Goal: Find specific page/section: Find specific page/section

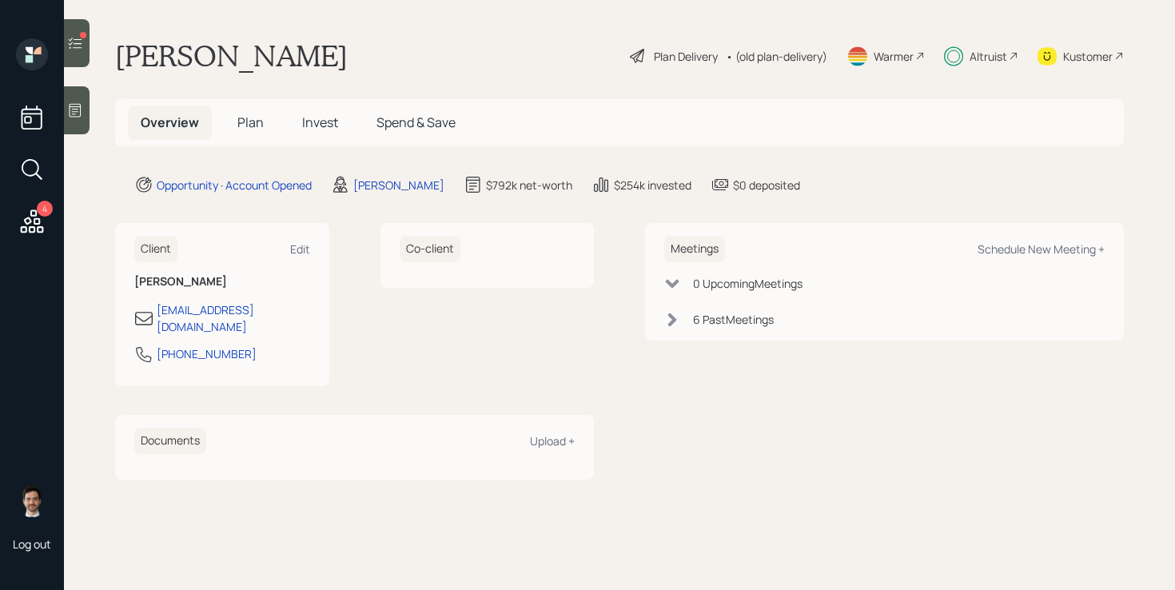
click at [74, 36] on icon at bounding box center [75, 43] width 16 height 16
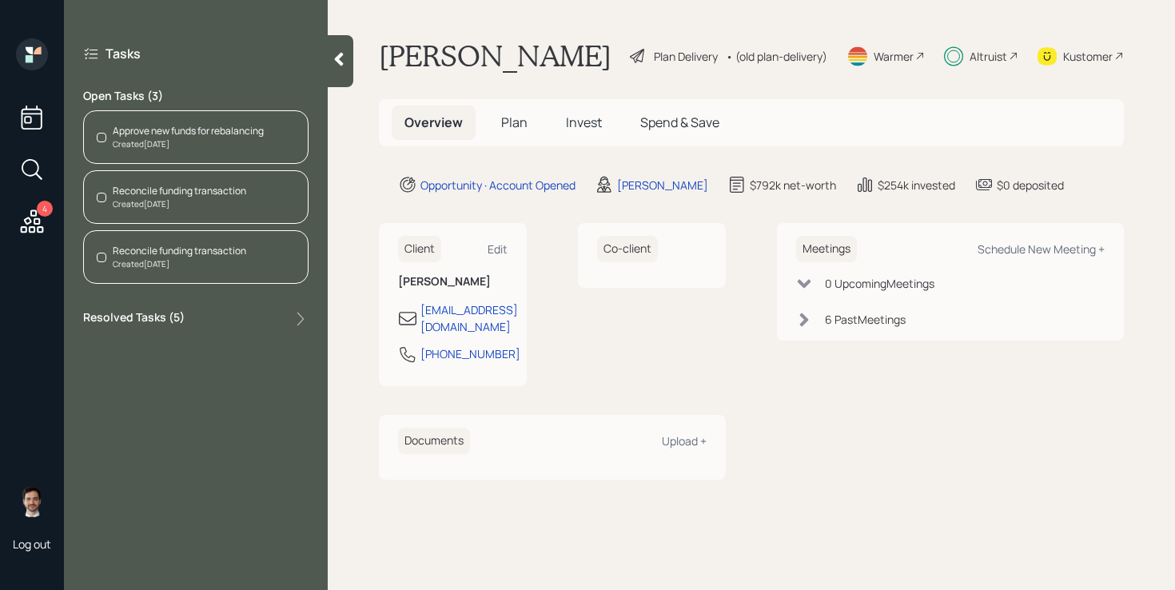
click at [347, 62] on icon at bounding box center [339, 59] width 16 height 16
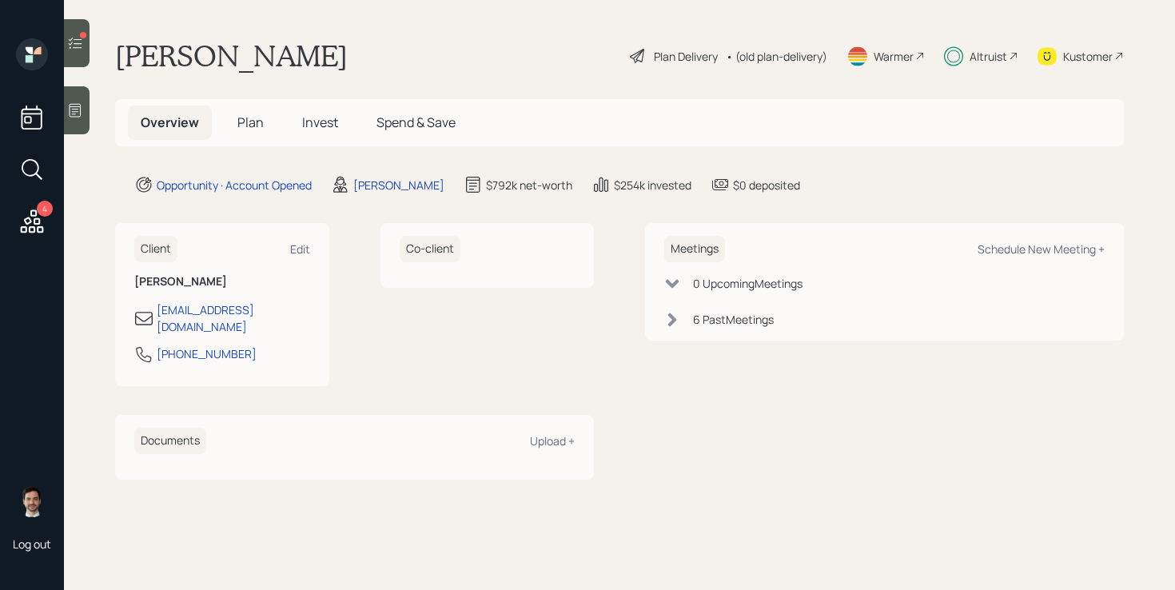
click at [347, 62] on div "[PERSON_NAME] Plan Delivery • (old plan-delivery) Warmer Altruist Kustomer" at bounding box center [619, 55] width 1009 height 35
